Goal: Task Accomplishment & Management: Manage account settings

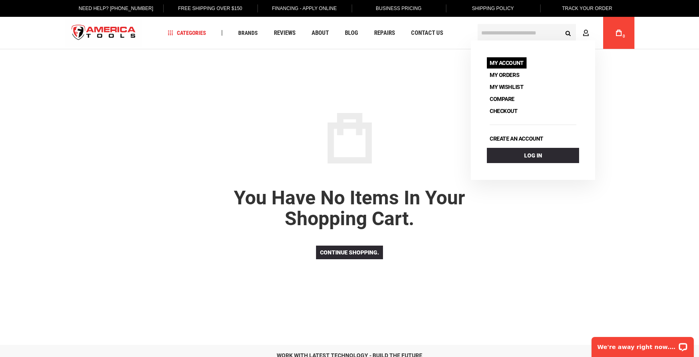
click at [501, 61] on link "My Account" at bounding box center [507, 62] width 40 height 11
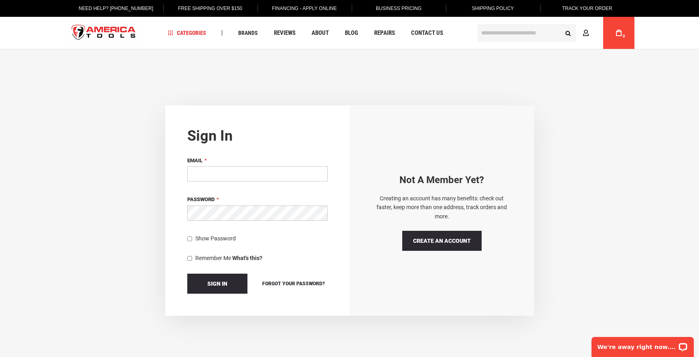
type input "**********"
click at [217, 283] on button "Sign In" at bounding box center [217, 284] width 60 height 20
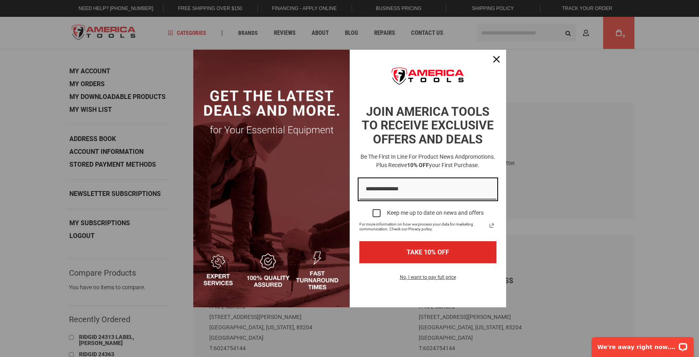
click at [87, 83] on body "The store will not work correctly in the case when cookies are disabled. Langua…" at bounding box center [349, 178] width 699 height 357
click at [502, 58] on div "Close" at bounding box center [496, 59] width 13 height 13
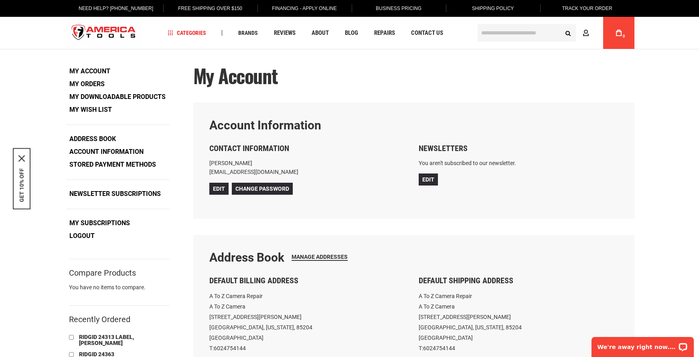
click at [87, 82] on link "My Orders" at bounding box center [87, 84] width 41 height 12
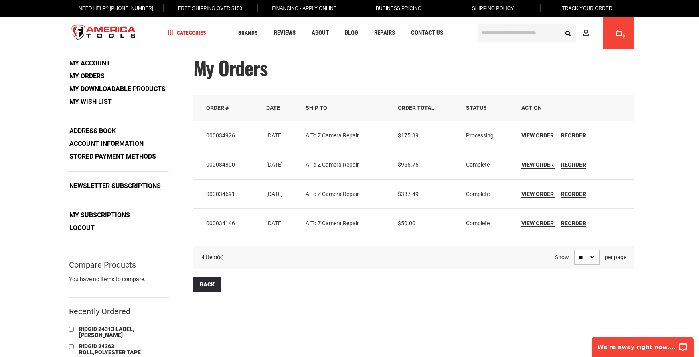
scroll to position [9, 0]
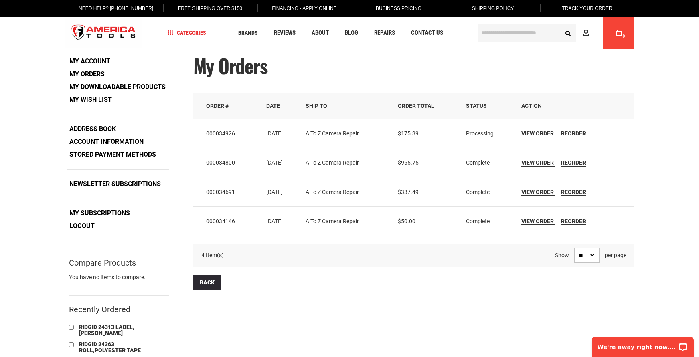
click at [90, 68] on li "My Account" at bounding box center [118, 61] width 103 height 13
click at [92, 62] on link "My Account" at bounding box center [90, 61] width 47 height 12
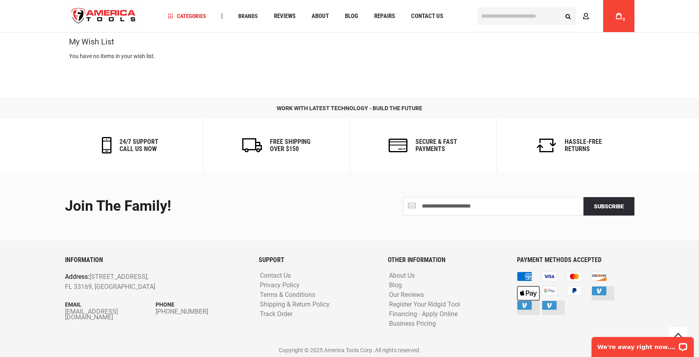
scroll to position [425, 0]
